Goal: Information Seeking & Learning: Learn about a topic

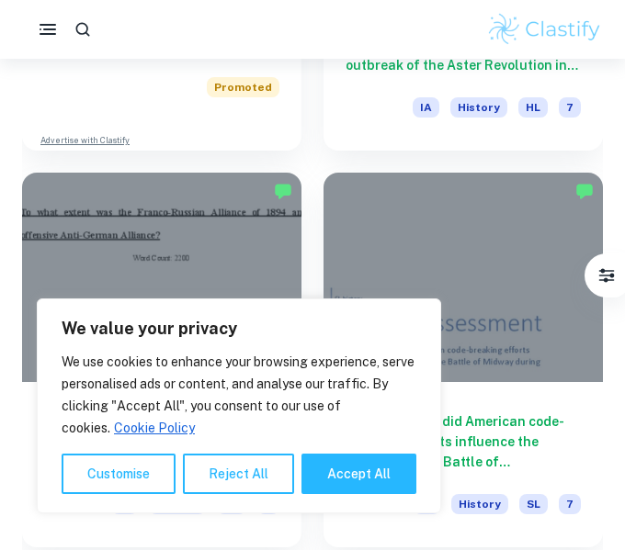
scroll to position [1989, 0]
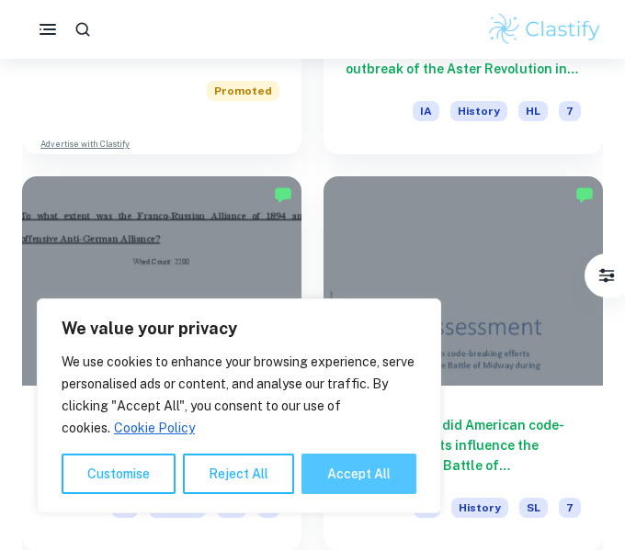
click at [342, 473] on button "Accept All" at bounding box center [358, 474] width 115 height 40
checkbox input "true"
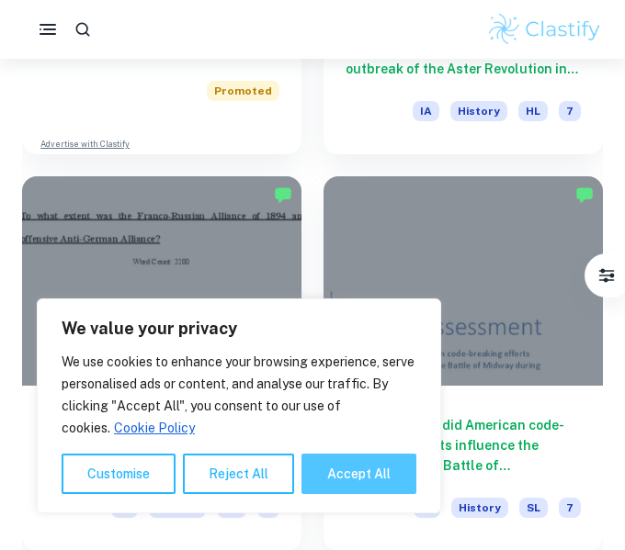
checkbox input "true"
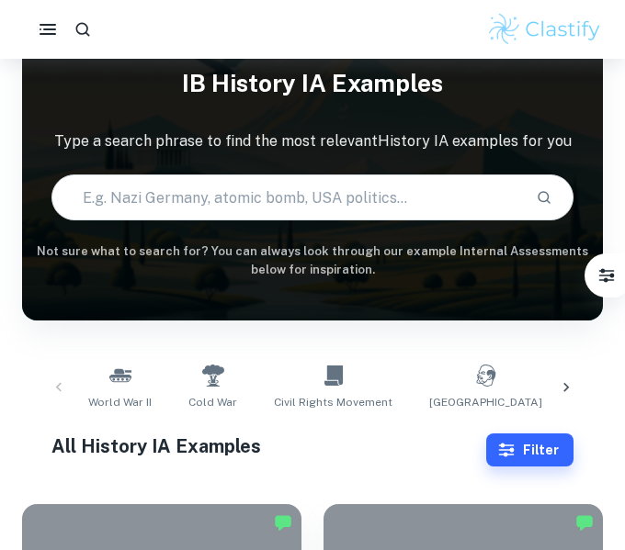
scroll to position [3, 0]
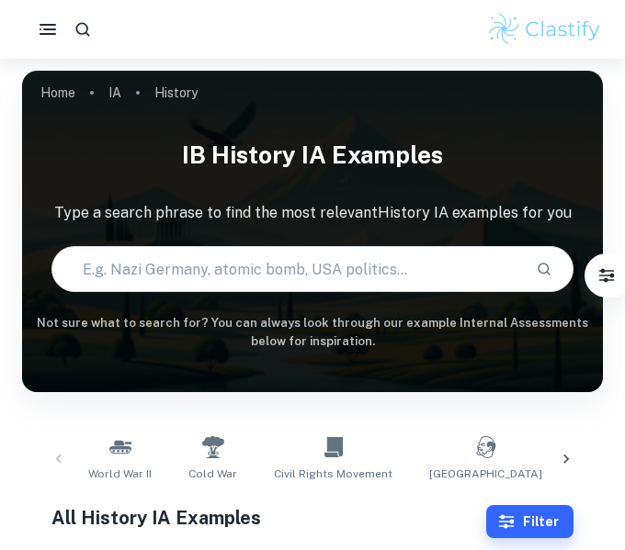
click at [296, 266] on input "text" at bounding box center [286, 268] width 469 height 51
type input "pompeii"
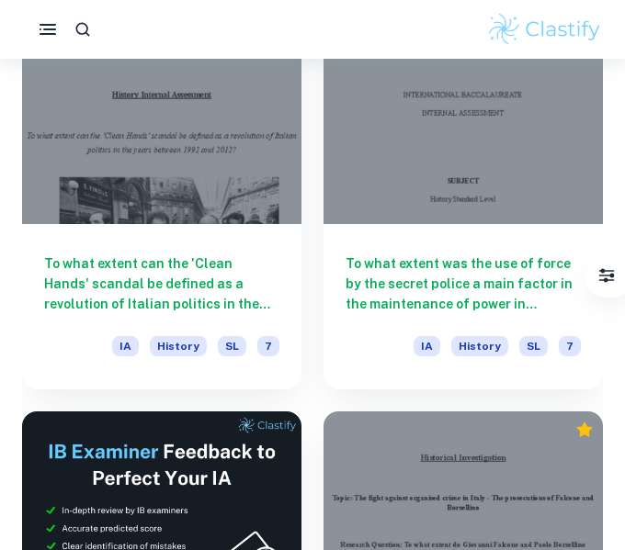
scroll to position [563, 0]
